Goal: Transaction & Acquisition: Subscribe to service/newsletter

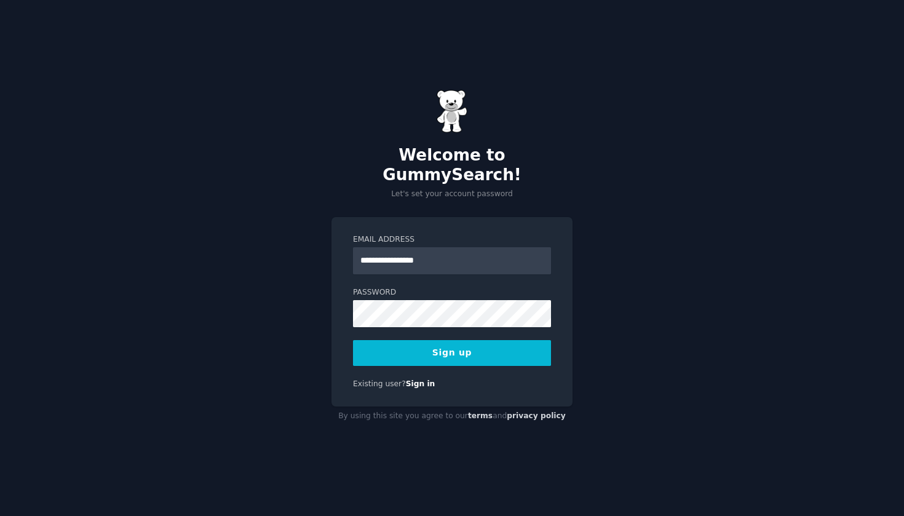
type input "**********"
click at [490, 343] on button "Sign up" at bounding box center [452, 353] width 198 height 26
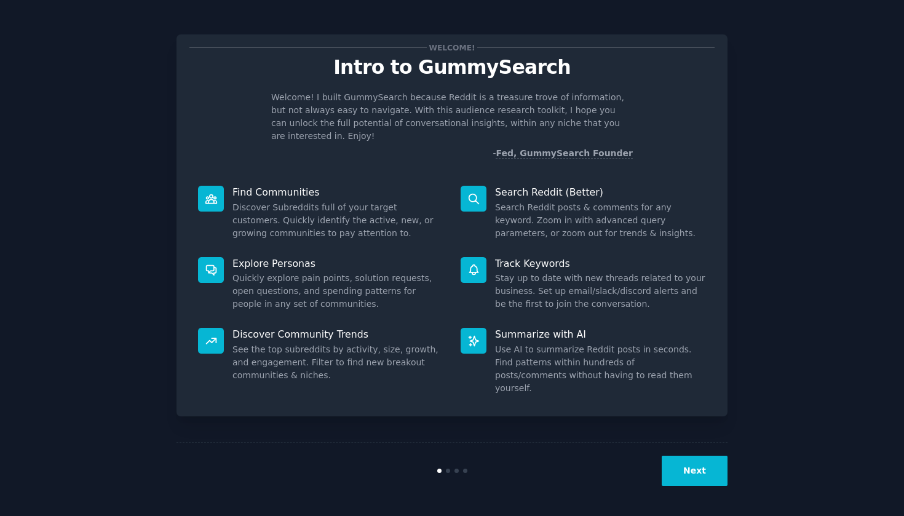
click at [687, 477] on button "Next" at bounding box center [695, 471] width 66 height 30
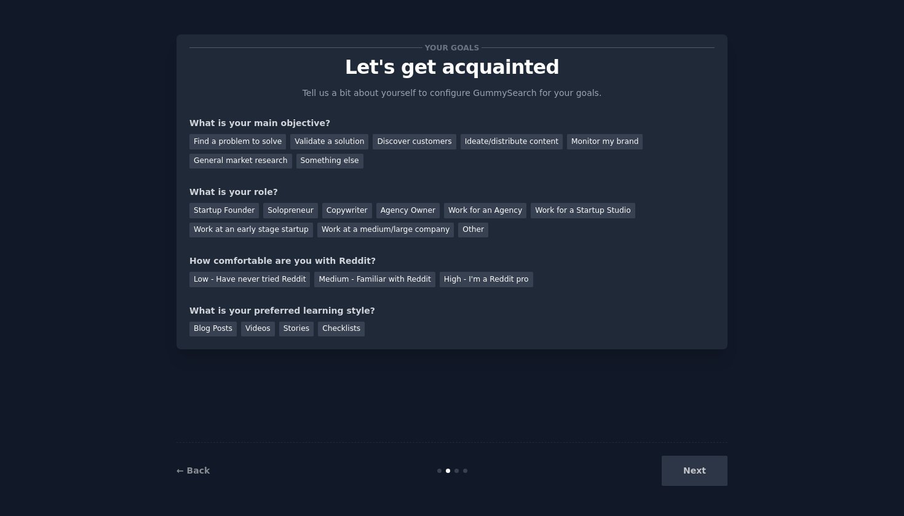
click at [687, 477] on div "Next" at bounding box center [636, 471] width 184 height 30
click at [249, 143] on div "Find a problem to solve" at bounding box center [237, 141] width 97 height 15
click at [424, 143] on div "Discover customers" at bounding box center [414, 141] width 83 height 15
click at [266, 140] on div "Find a problem to solve" at bounding box center [237, 141] width 97 height 15
click at [245, 213] on div "Startup Founder" at bounding box center [223, 210] width 69 height 15
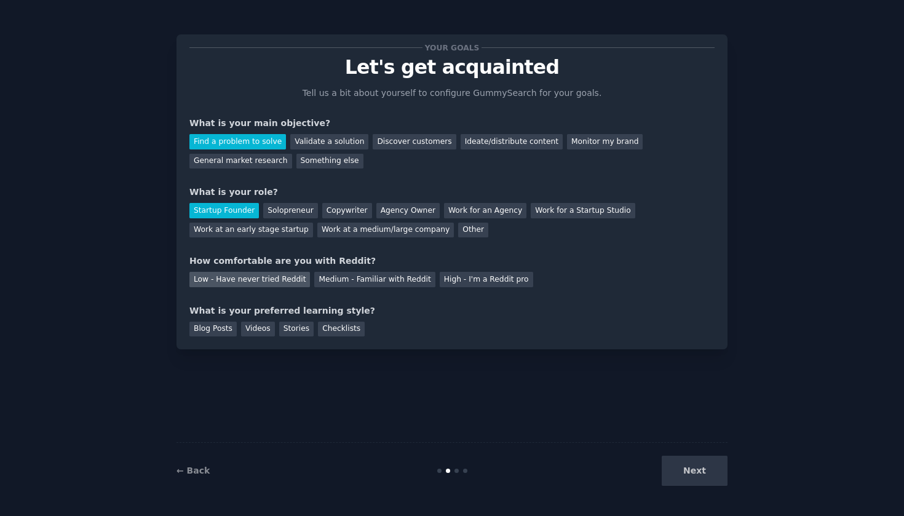
click at [290, 281] on div "Low - Have never tried Reddit" at bounding box center [249, 279] width 121 height 15
click at [256, 329] on div "Videos" at bounding box center [258, 329] width 34 height 15
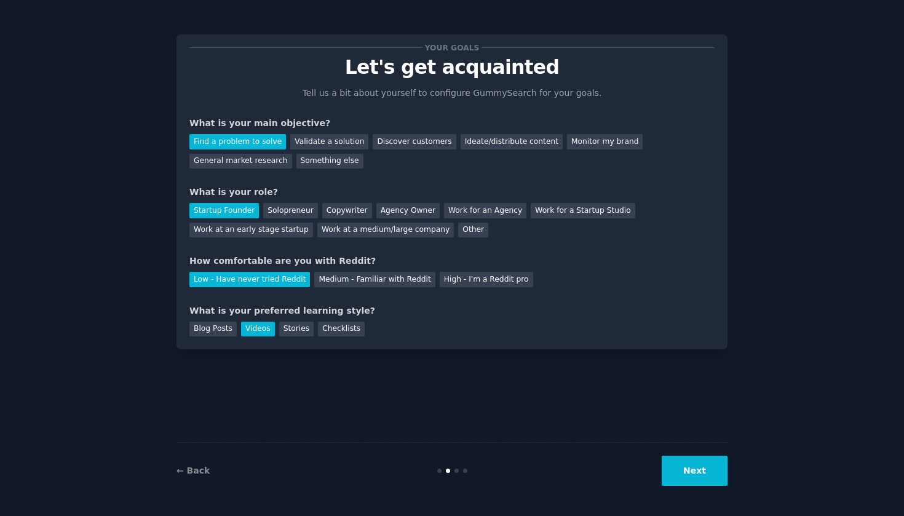
click at [689, 469] on button "Next" at bounding box center [695, 471] width 66 height 30
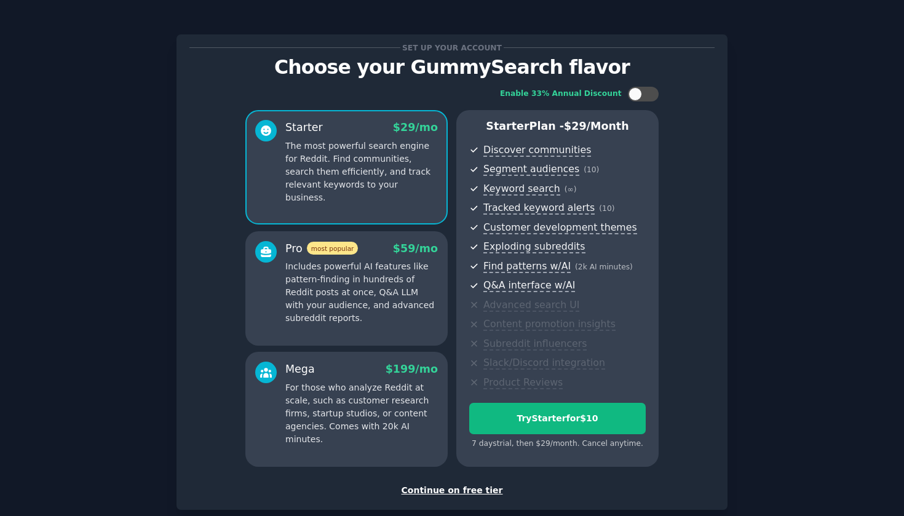
click at [480, 488] on div "Continue on free tier" at bounding box center [451, 490] width 525 height 13
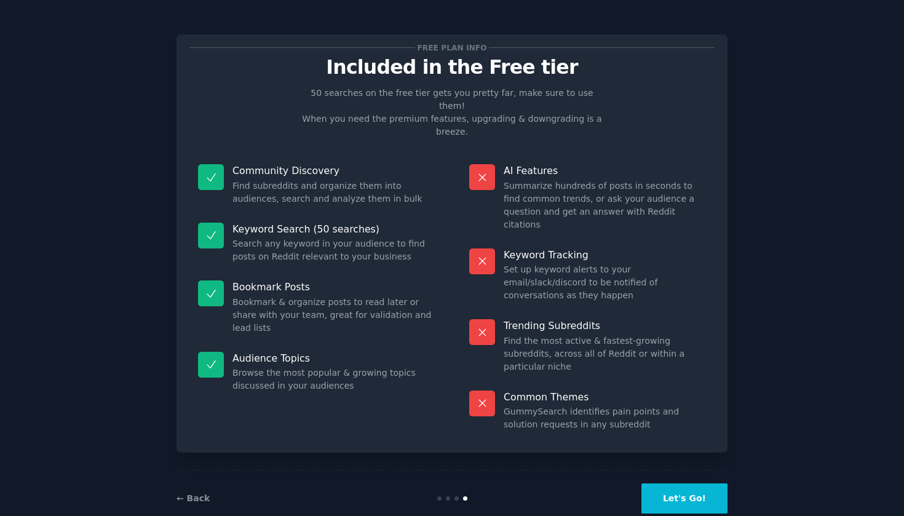
click at [706, 483] on button "Let's Go!" at bounding box center [684, 498] width 86 height 30
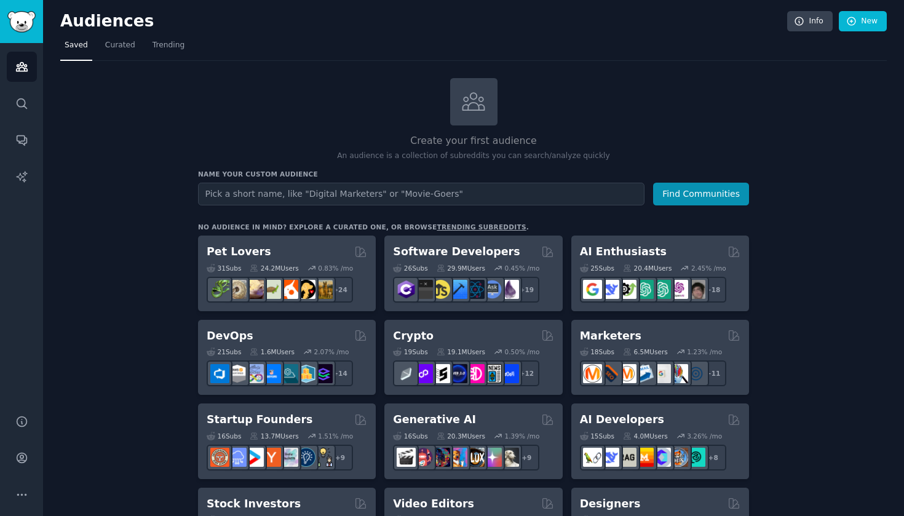
click at [500, 192] on input "text" at bounding box center [421, 194] width 446 height 23
type input "banks"
click at [737, 197] on button "Find Communities" at bounding box center [701, 194] width 96 height 23
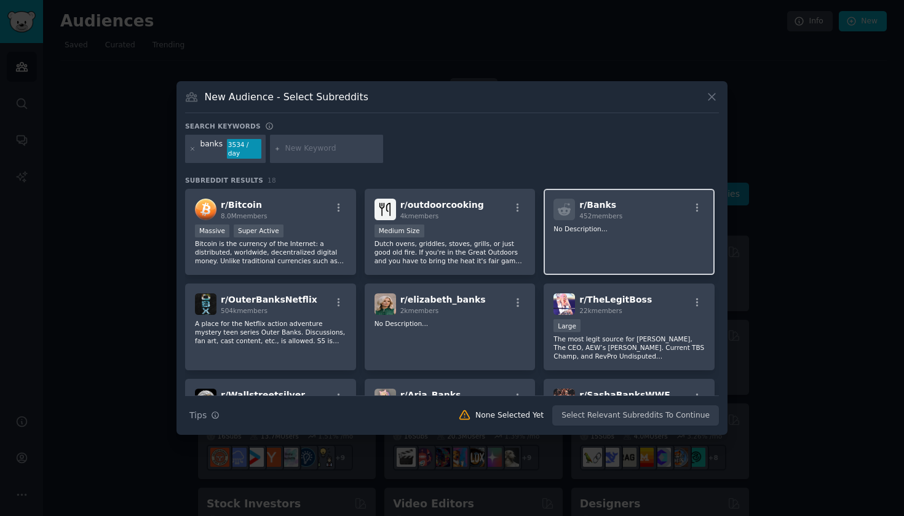
click at [635, 230] on p "No Description..." at bounding box center [628, 228] width 151 height 9
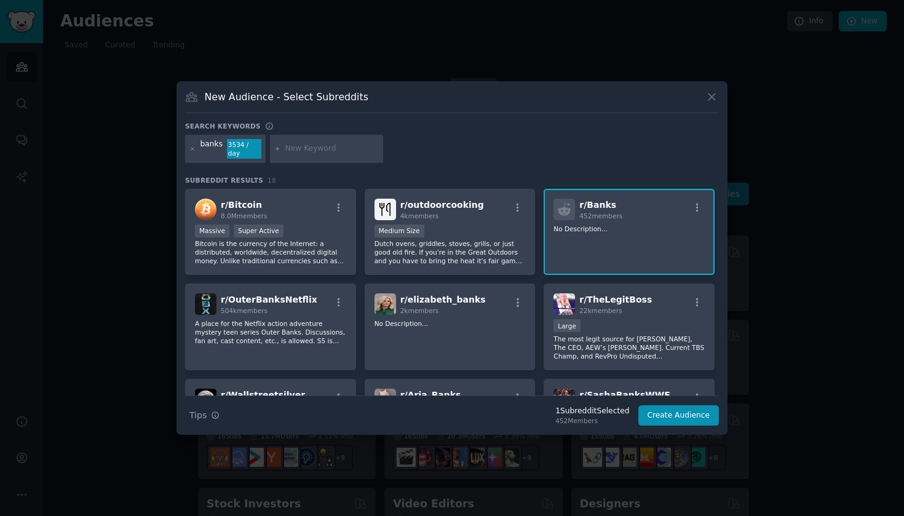
click at [550, 132] on div "Search keywords" at bounding box center [452, 128] width 534 height 13
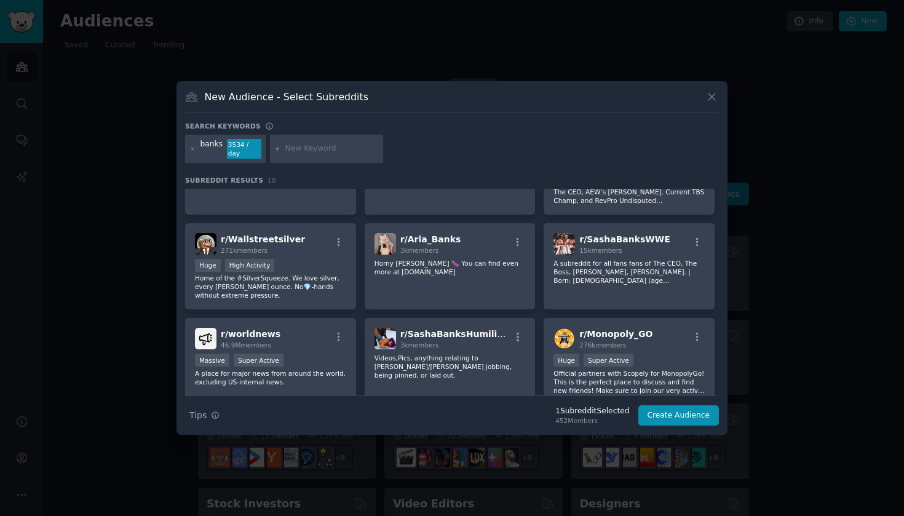
scroll to position [182, 0]
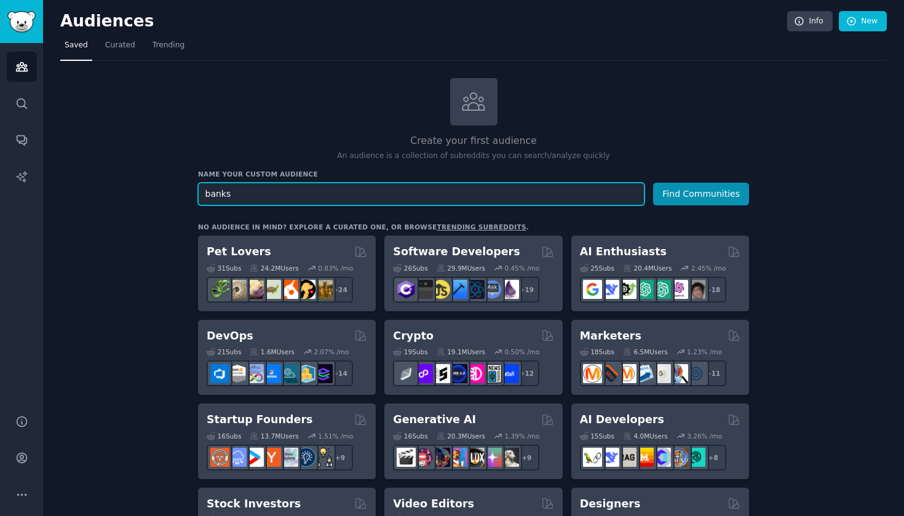
drag, startPoint x: 246, startPoint y: 192, endPoint x: 199, endPoint y: 196, distance: 46.9
click at [199, 196] on input "banks" at bounding box center [421, 194] width 446 height 23
type input "Finance"
click at [702, 192] on button "Find Communities" at bounding box center [701, 194] width 96 height 23
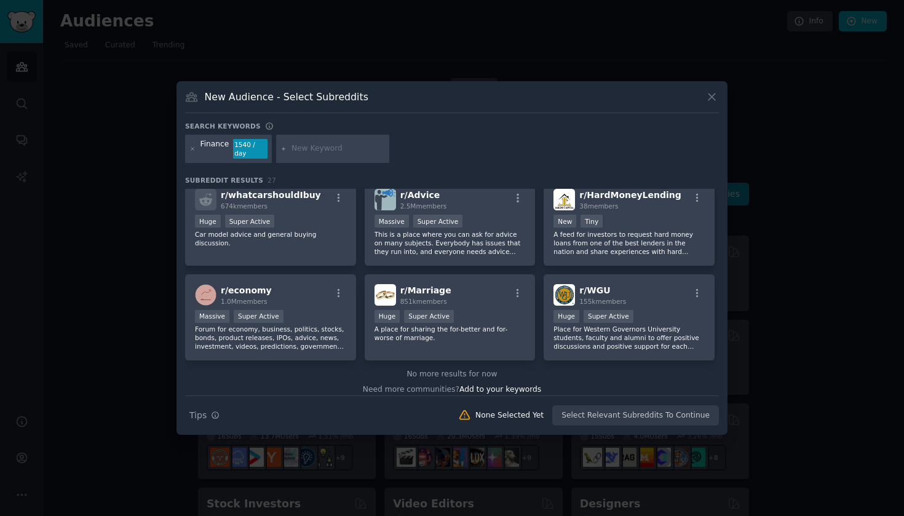
scroll to position [682, 0]
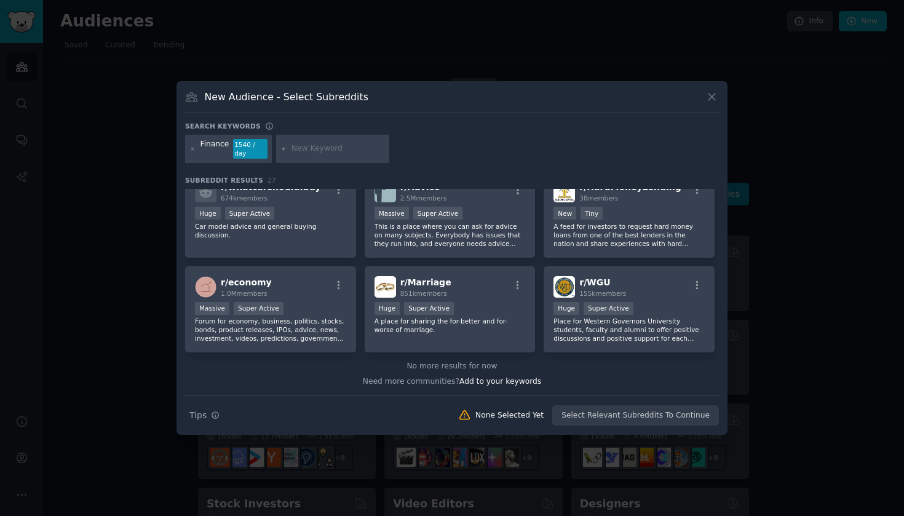
drag, startPoint x: 718, startPoint y: 282, endPoint x: 831, endPoint y: 392, distance: 158.3
click at [751, 486] on div at bounding box center [452, 258] width 904 height 516
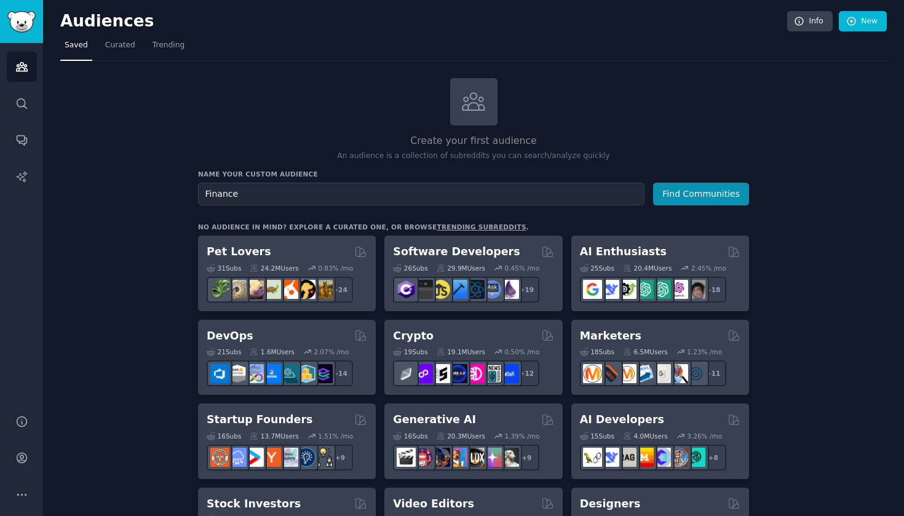
drag, startPoint x: 779, startPoint y: 167, endPoint x: 764, endPoint y: 185, distance: 23.5
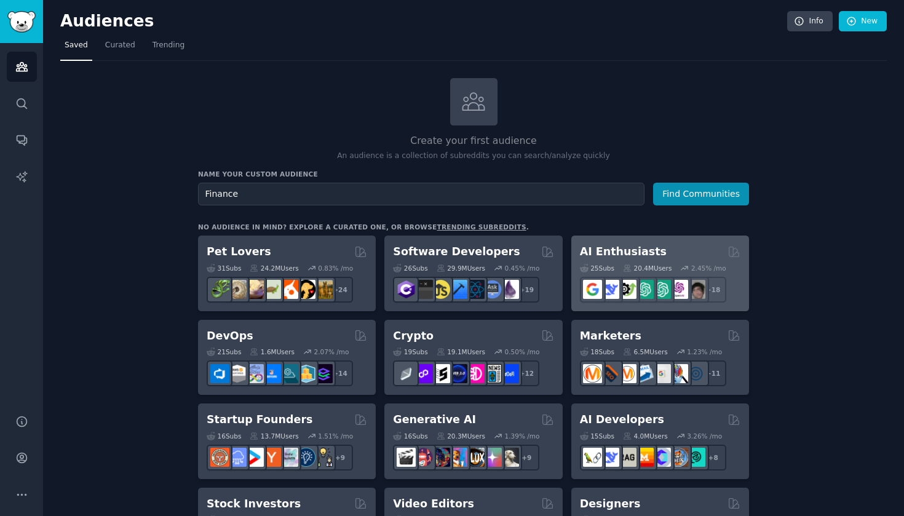
click at [667, 270] on div "20.4M Users" at bounding box center [647, 268] width 49 height 9
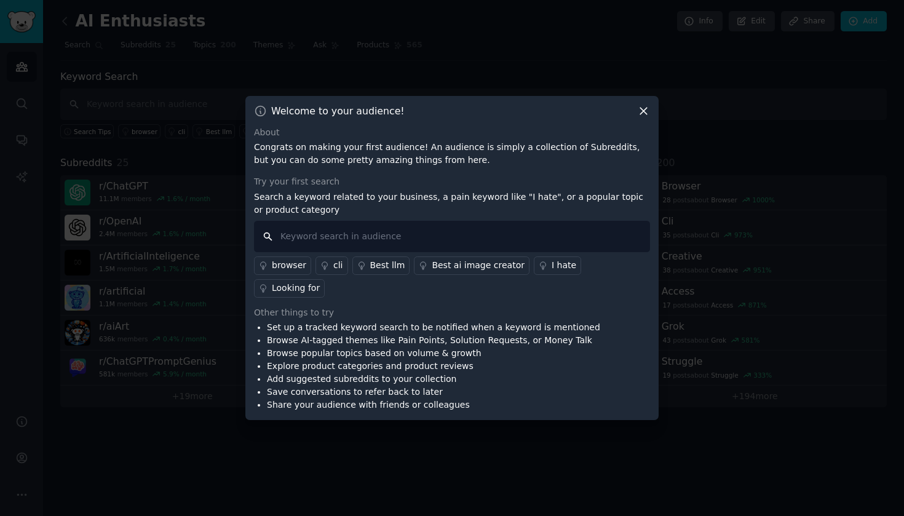
click at [382, 237] on input "text" at bounding box center [452, 236] width 396 height 31
click at [649, 117] on icon at bounding box center [643, 111] width 13 height 13
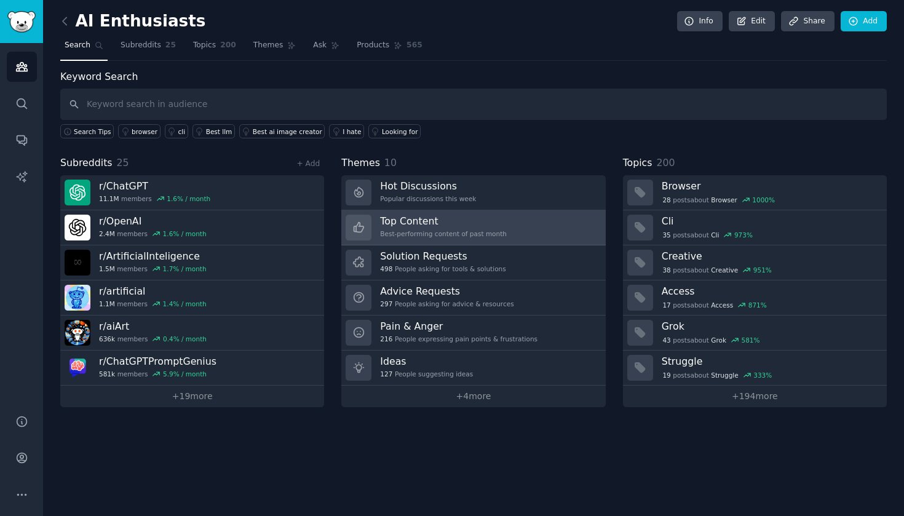
click at [485, 234] on div "Best-performing content of past month" at bounding box center [443, 233] width 127 height 9
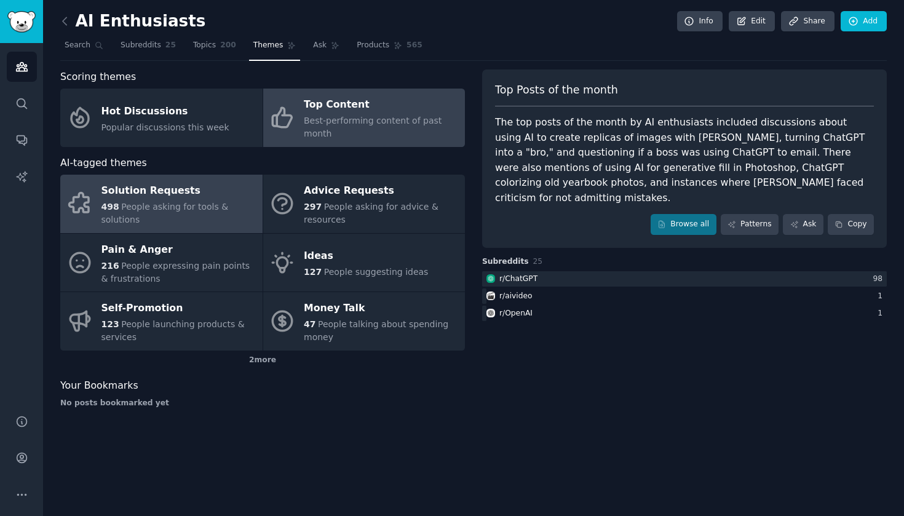
click at [222, 200] on div "498 People asking for tools & solutions" at bounding box center [178, 213] width 155 height 26
